Goal: Task Accomplishment & Management: Use online tool/utility

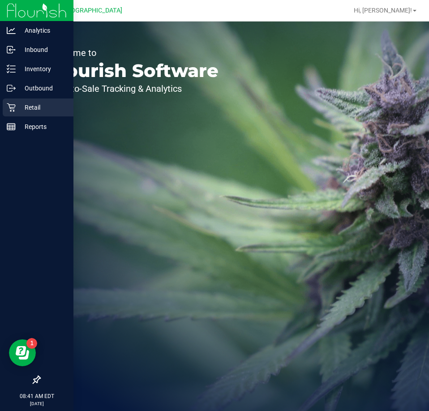
click at [21, 102] on p "Retail" at bounding box center [43, 107] width 54 height 11
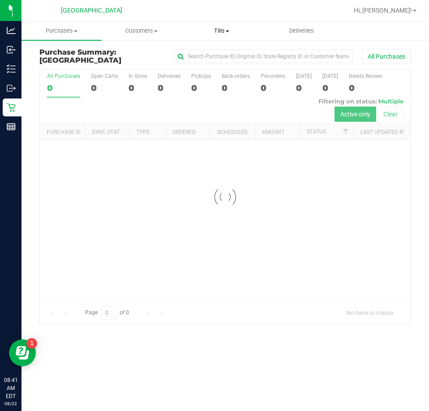
click at [230, 28] on span "Tills" at bounding box center [221, 31] width 79 height 8
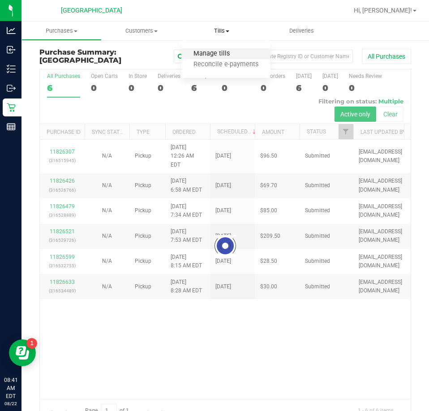
click at [212, 54] on span "Manage tills" at bounding box center [211, 54] width 60 height 8
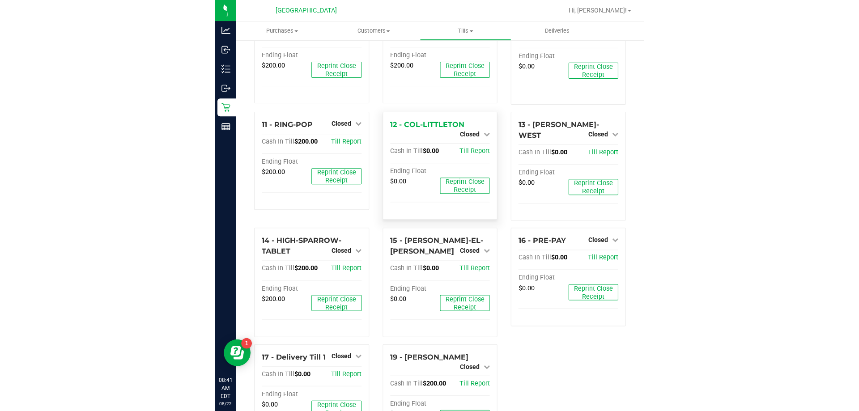
scroll to position [402, 0]
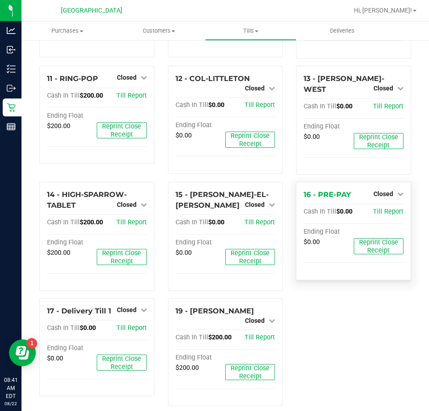
click at [376, 188] on div "Closed" at bounding box center [388, 193] width 30 height 11
click at [376, 190] on span "Closed" at bounding box center [383, 193] width 20 height 7
click at [369, 207] on div "Open Till" at bounding box center [382, 212] width 66 height 11
click at [371, 209] on link "Open Till" at bounding box center [383, 212] width 24 height 7
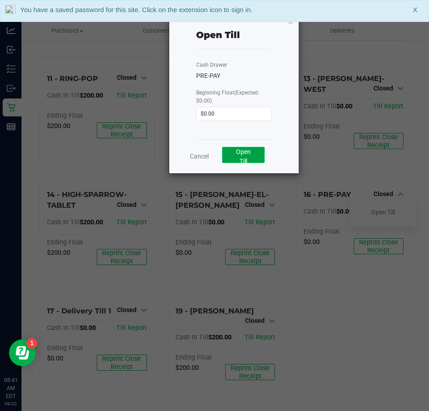
click at [245, 155] on span "Open Till" at bounding box center [243, 156] width 15 height 17
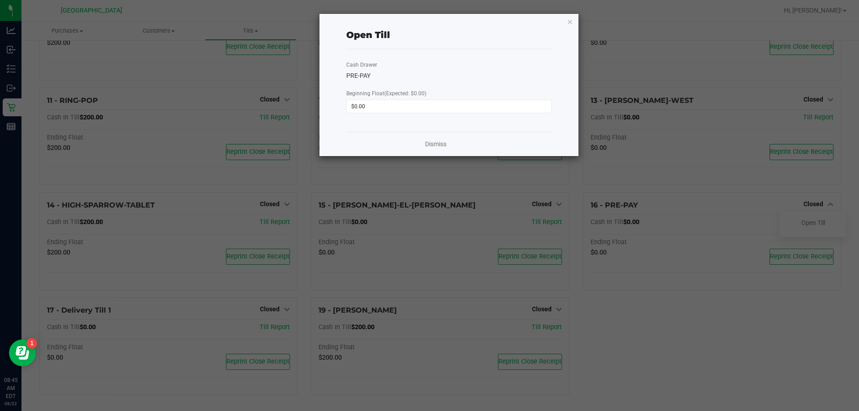
scroll to position [323, 0]
click at [428, 141] on link "Dismiss" at bounding box center [435, 144] width 21 height 9
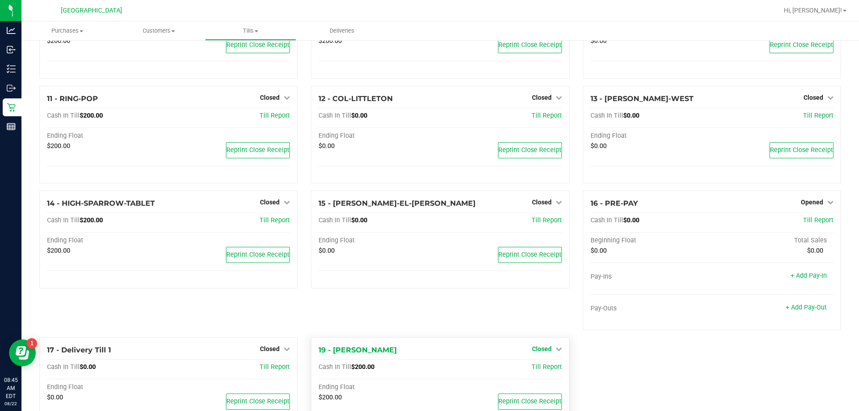
click at [428, 351] on span "Closed" at bounding box center [542, 348] width 20 height 7
click at [428, 366] on link "Open Till" at bounding box center [542, 367] width 24 height 7
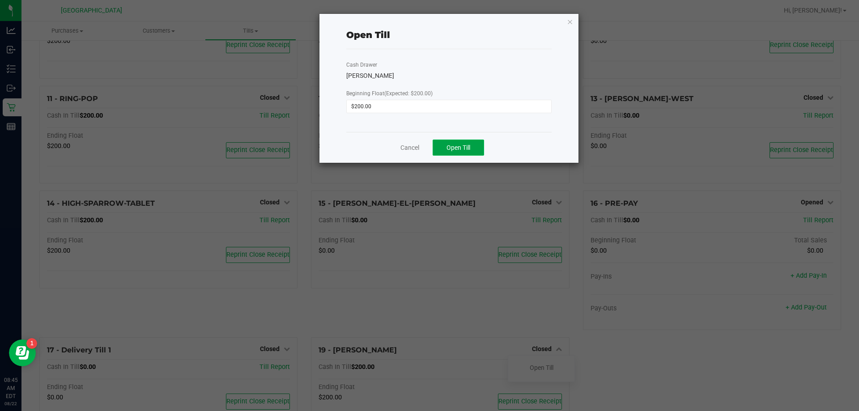
click at [428, 147] on span "Open Till" at bounding box center [459, 147] width 24 height 7
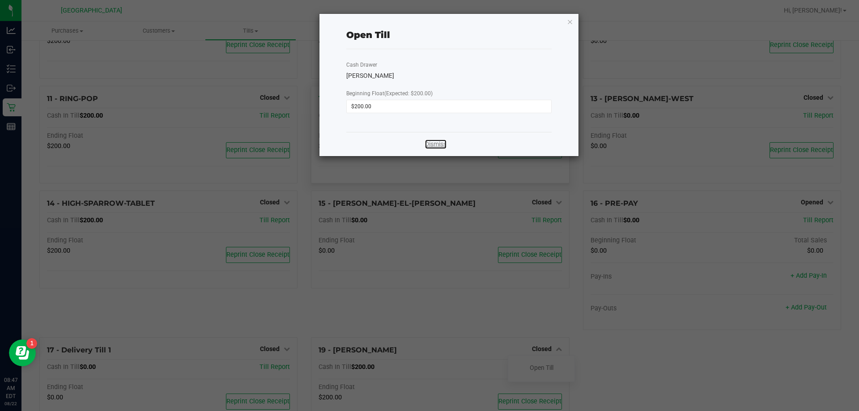
click at [428, 142] on link "Dismiss" at bounding box center [435, 144] width 21 height 9
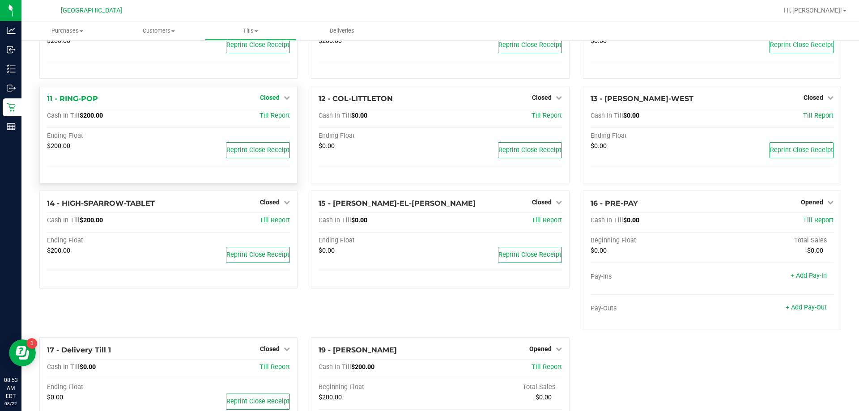
click at [264, 101] on span "Closed" at bounding box center [270, 97] width 20 height 7
click at [271, 114] on link "Open Till" at bounding box center [270, 115] width 24 height 7
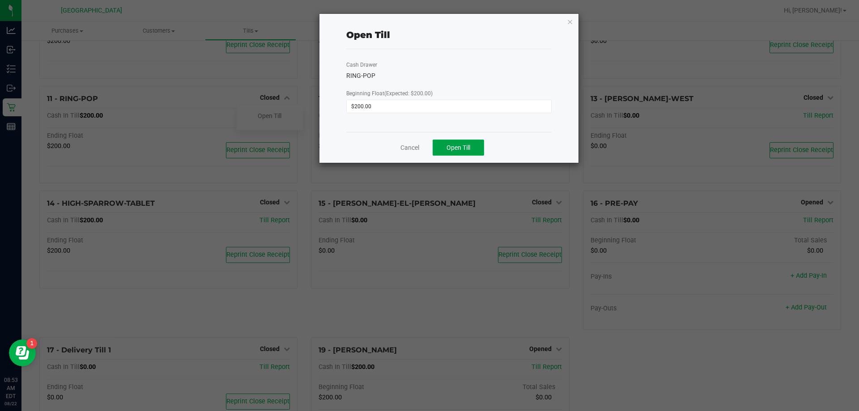
click at [428, 152] on button "Open Till" at bounding box center [458, 148] width 51 height 16
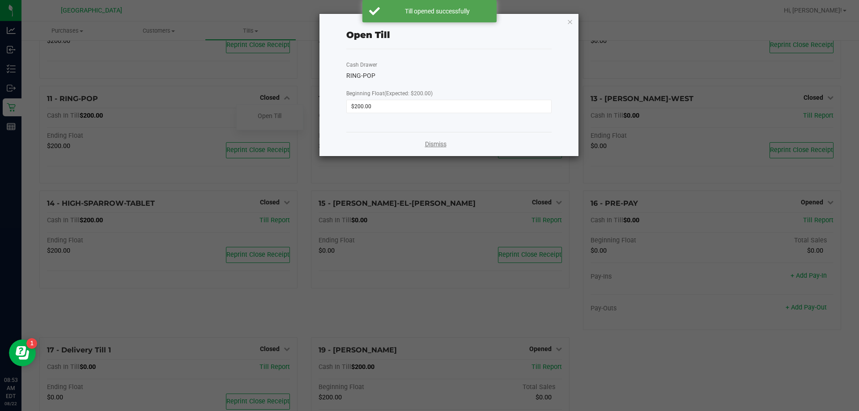
click at [428, 145] on link "Dismiss" at bounding box center [435, 144] width 21 height 9
